Goal: Information Seeking & Learning: Learn about a topic

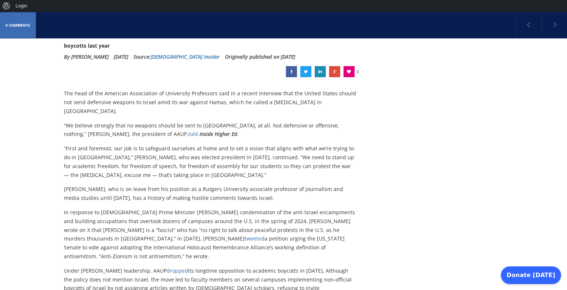
scroll to position [133, 0]
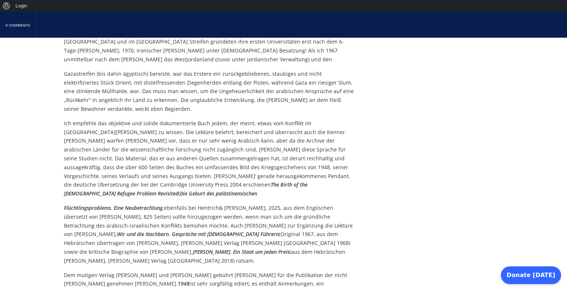
scroll to position [1550, 0]
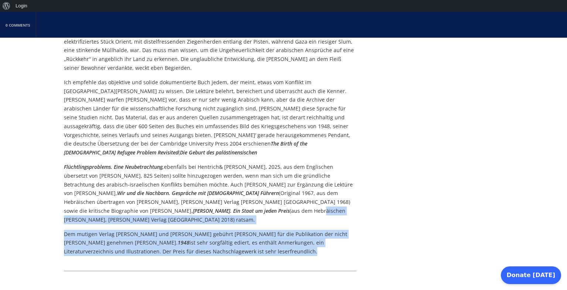
drag, startPoint x: 164, startPoint y: 198, endPoint x: 148, endPoint y: 166, distance: 36.0
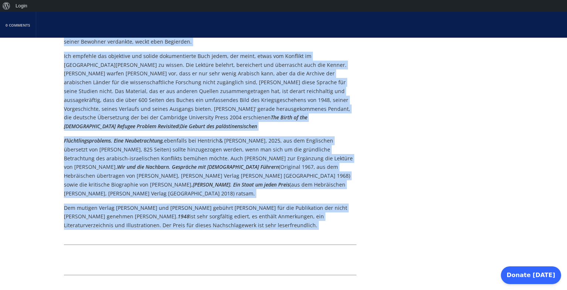
scroll to position [1599, 0]
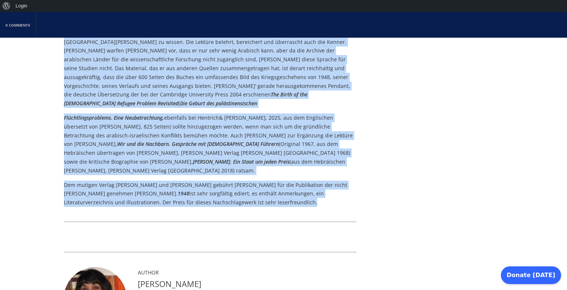
drag, startPoint x: 64, startPoint y: 108, endPoint x: 176, endPoint y: 153, distance: 120.6
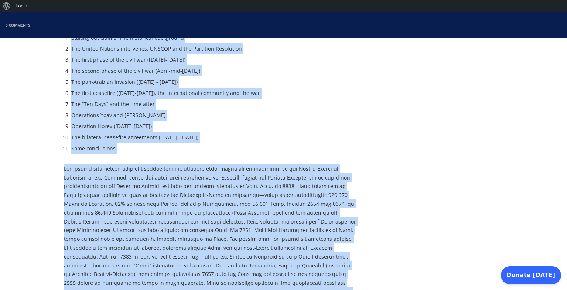
scroll to position [968, 0]
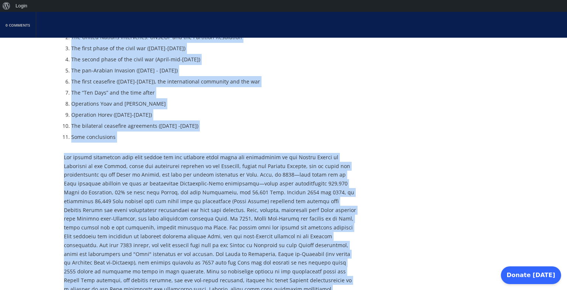
click at [523, 144] on div "0 Comments Benny Morris 1948. The First Arab-Israeli War By Elvira Grözinger Ju…" at bounding box center [283, 188] width 567 height 2179
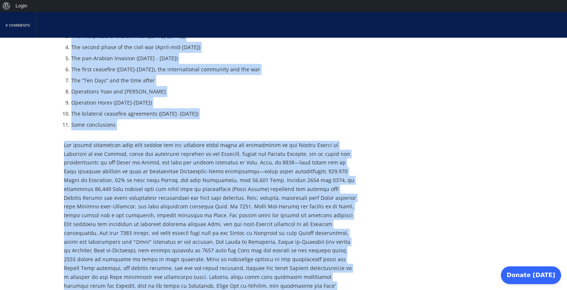
scroll to position [945, 0]
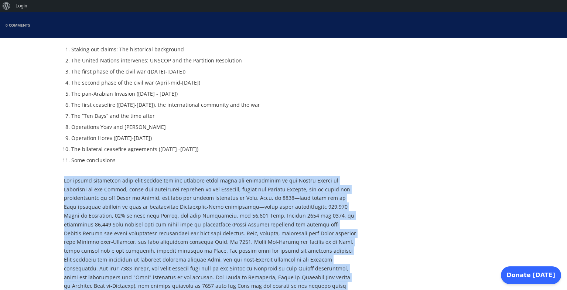
drag, startPoint x: 155, startPoint y: 183, endPoint x: 62, endPoint y: 97, distance: 126.7
click at [62, 97] on div "0 Comments Benny Morris 1948. The First Arab-Israeli War By Elvira Grözinger Ju…" at bounding box center [283, 212] width 567 height 2179
copy div "The author emphasizes that even during the two thousand years since the destruc…"
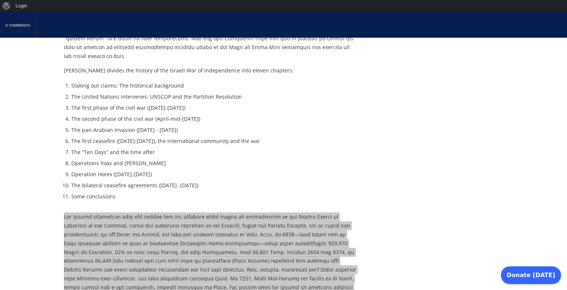
scroll to position [886, 0]
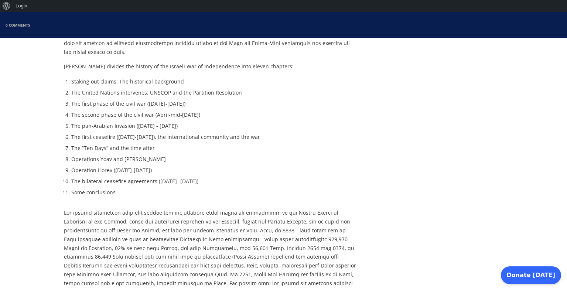
click at [176, 187] on li "Some conclusions" at bounding box center [213, 192] width 285 height 11
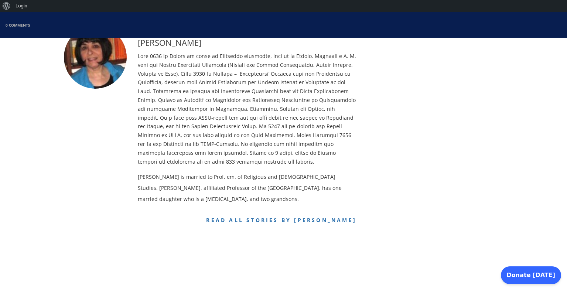
scroll to position [1772, 0]
